Goal: Check status

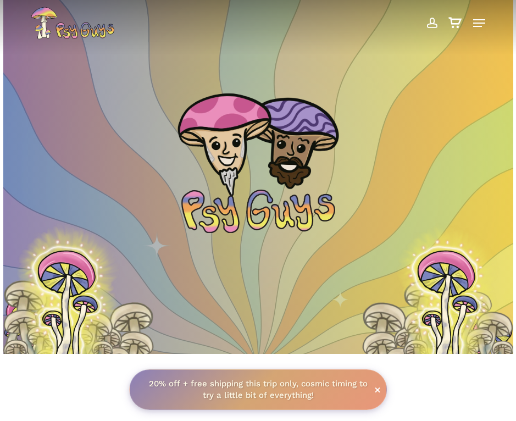
click at [427, 18] on span at bounding box center [432, 23] width 12 height 19
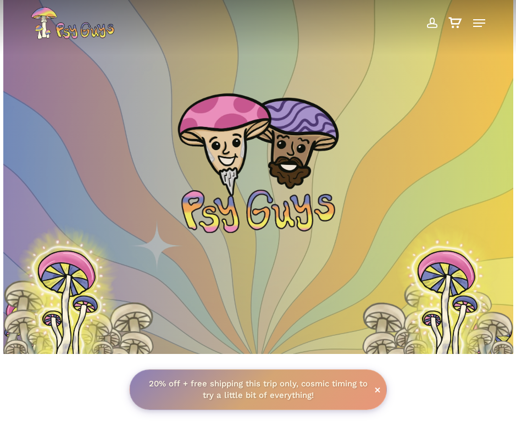
click at [433, 24] on span at bounding box center [432, 23] width 12 height 19
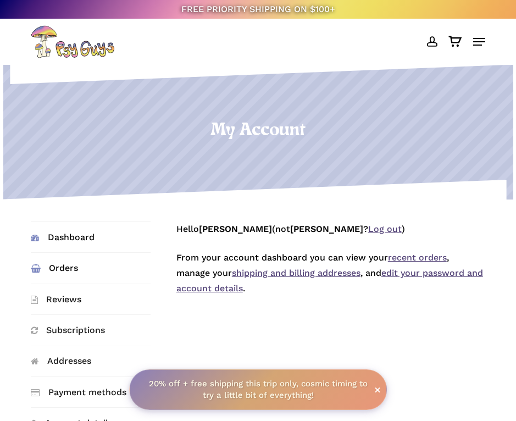
click at [71, 262] on link "Orders" at bounding box center [91, 268] width 120 height 30
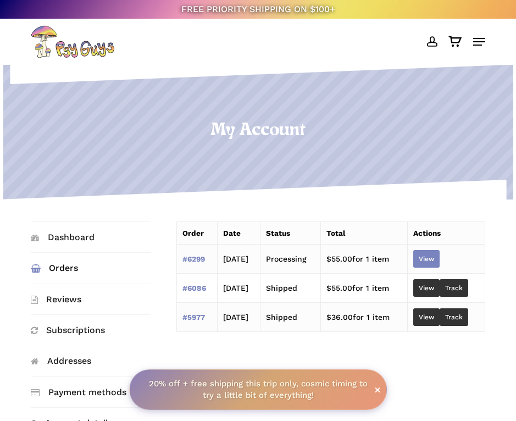
click at [429, 255] on link "View" at bounding box center [427, 259] width 26 height 18
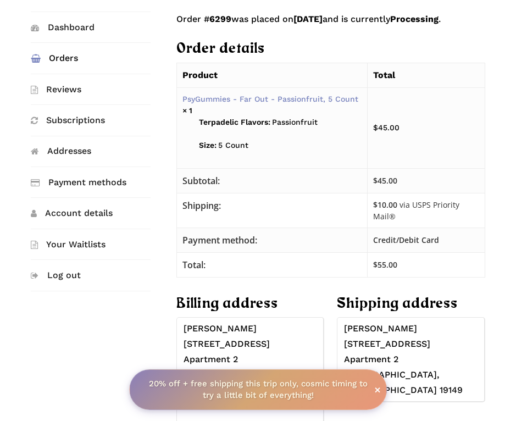
scroll to position [220, 0]
